Goal: Navigation & Orientation: Find specific page/section

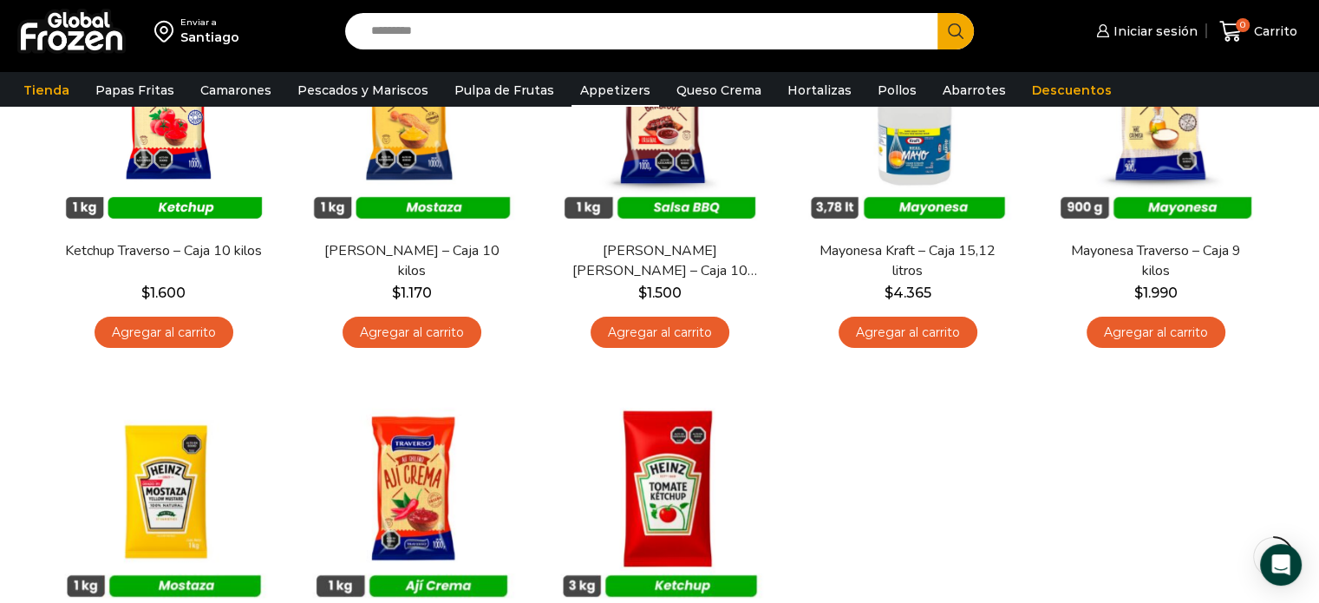
click at [610, 89] on link "Appetizers" at bounding box center [615, 90] width 88 height 33
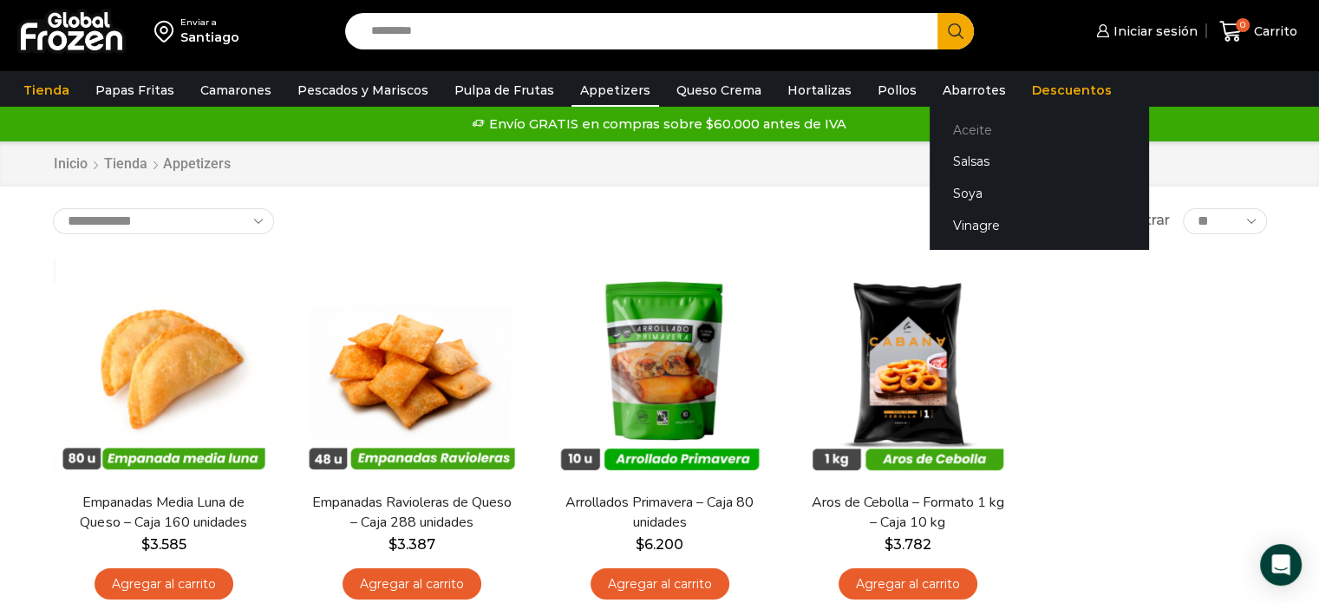
click at [954, 129] on link "Aceite" at bounding box center [1038, 130] width 218 height 32
